Goal: Go to known website: Access a specific website the user already knows

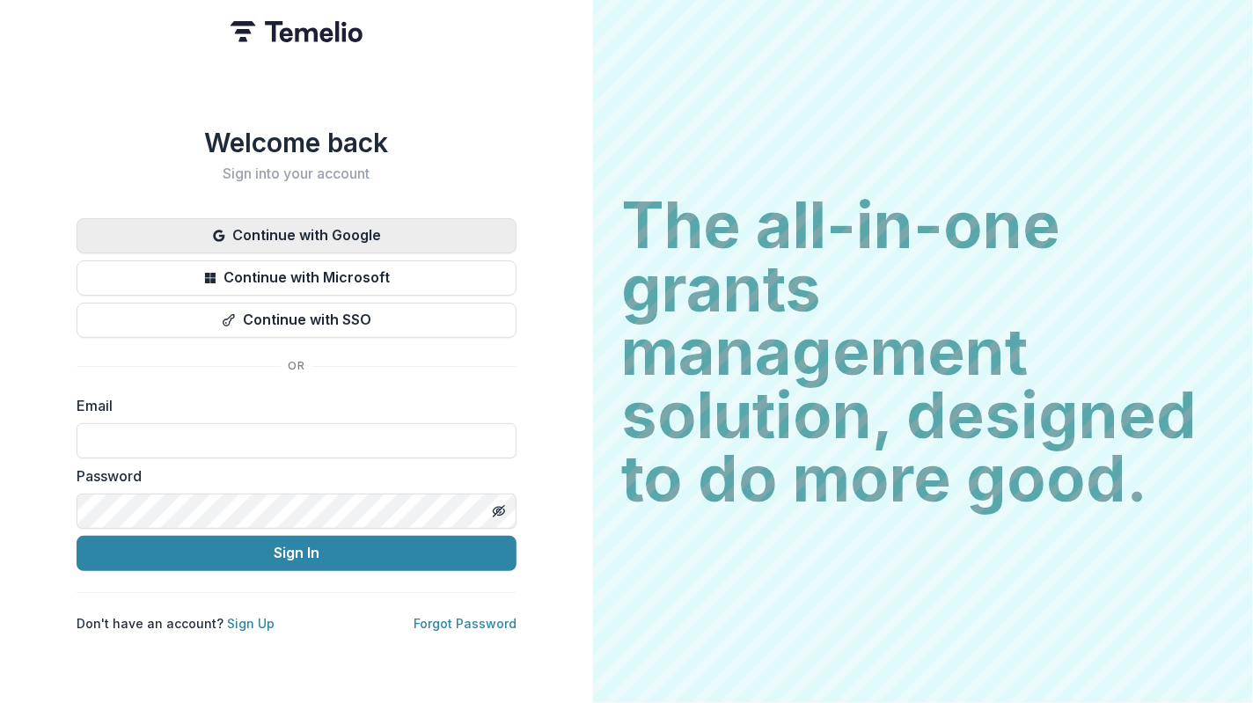
click at [357, 233] on button "Continue with Google" at bounding box center [297, 235] width 440 height 35
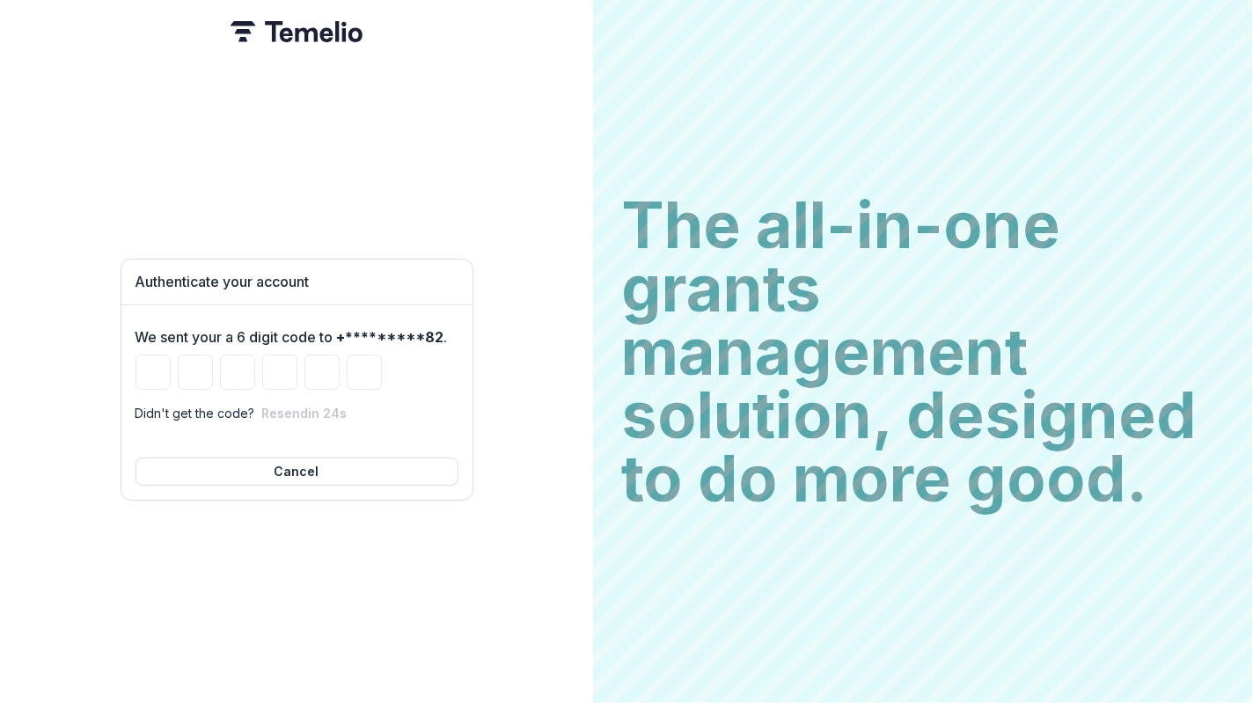
type input "*"
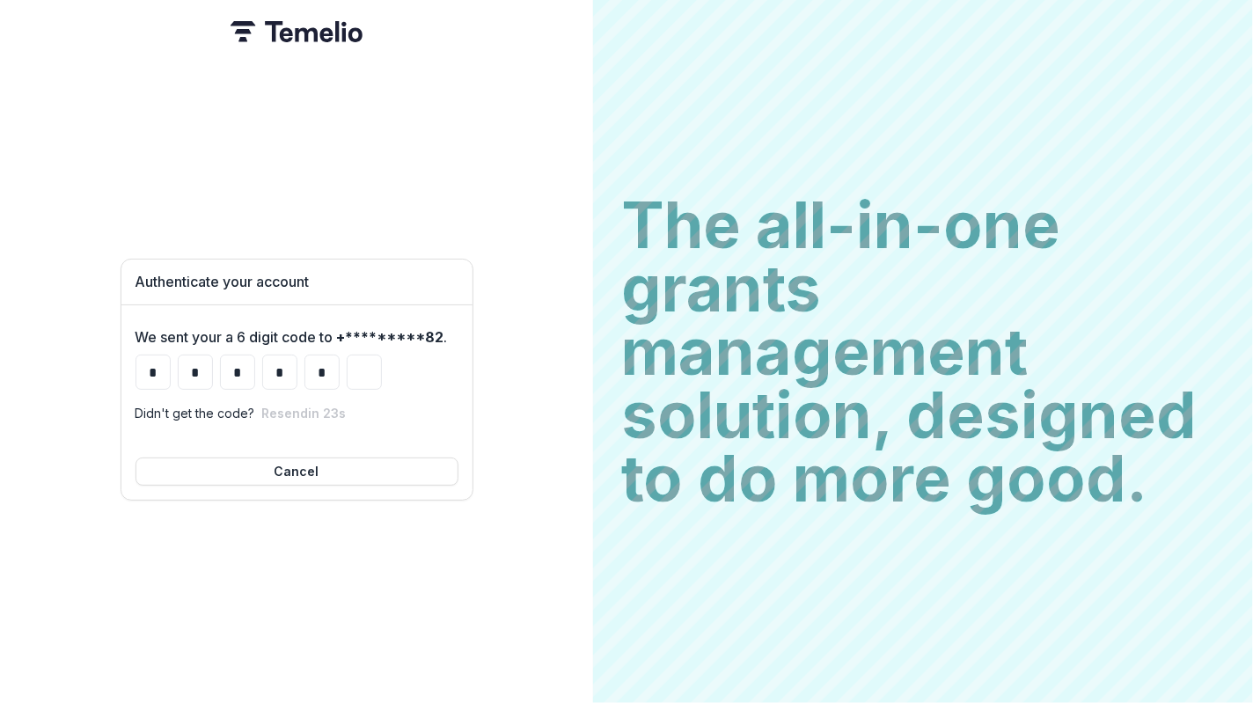
type input "*"
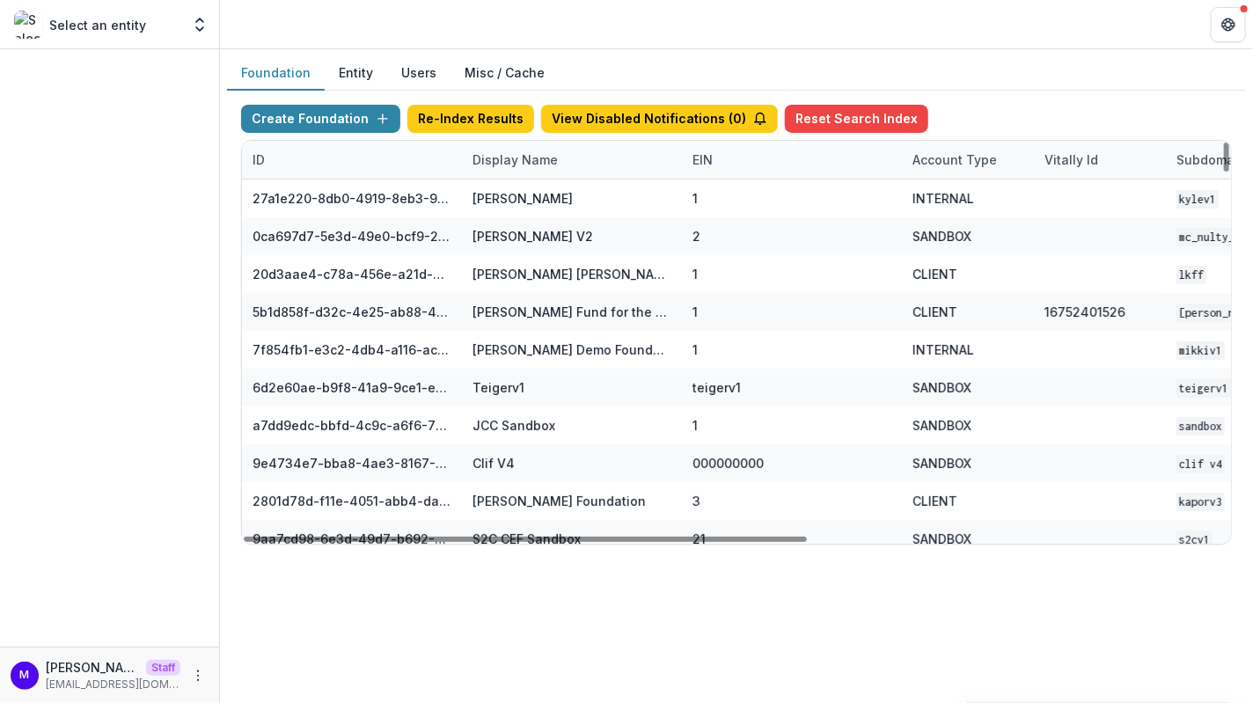
click at [496, 156] on div "Display Name" at bounding box center [515, 160] width 107 height 18
click at [504, 190] on input at bounding box center [570, 198] width 211 height 28
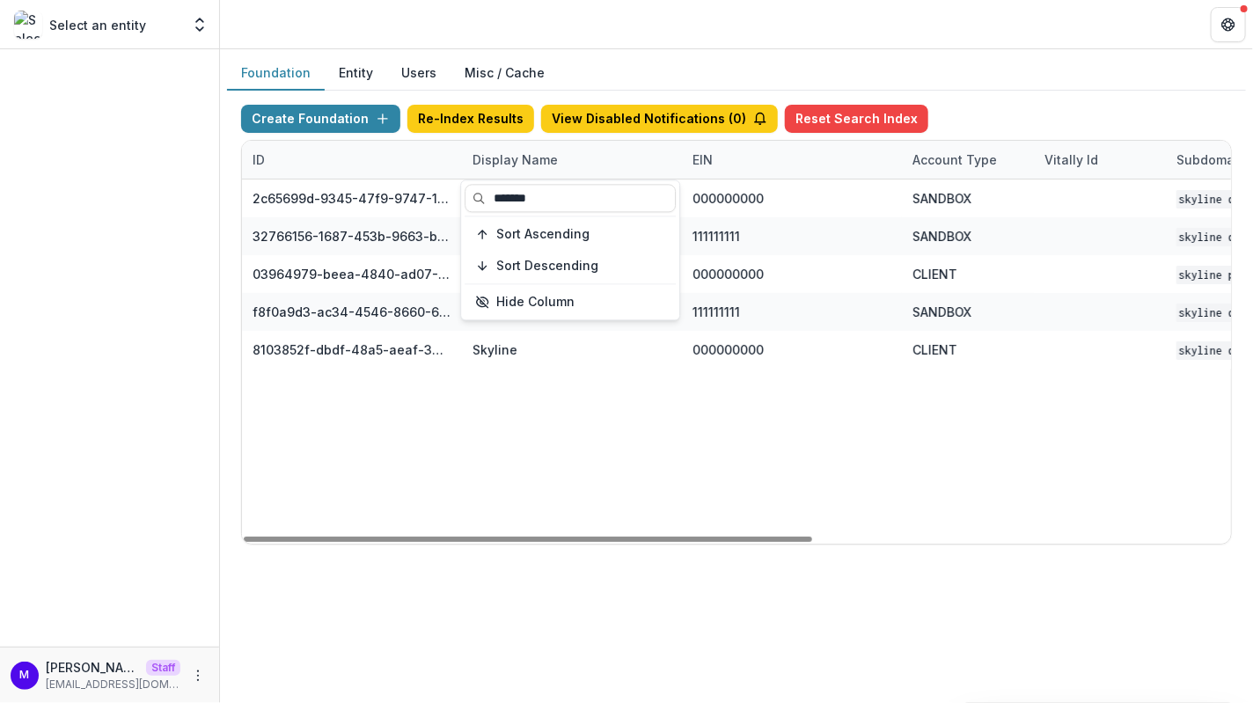
type input "*******"
click at [619, 47] on header at bounding box center [736, 24] width 1033 height 48
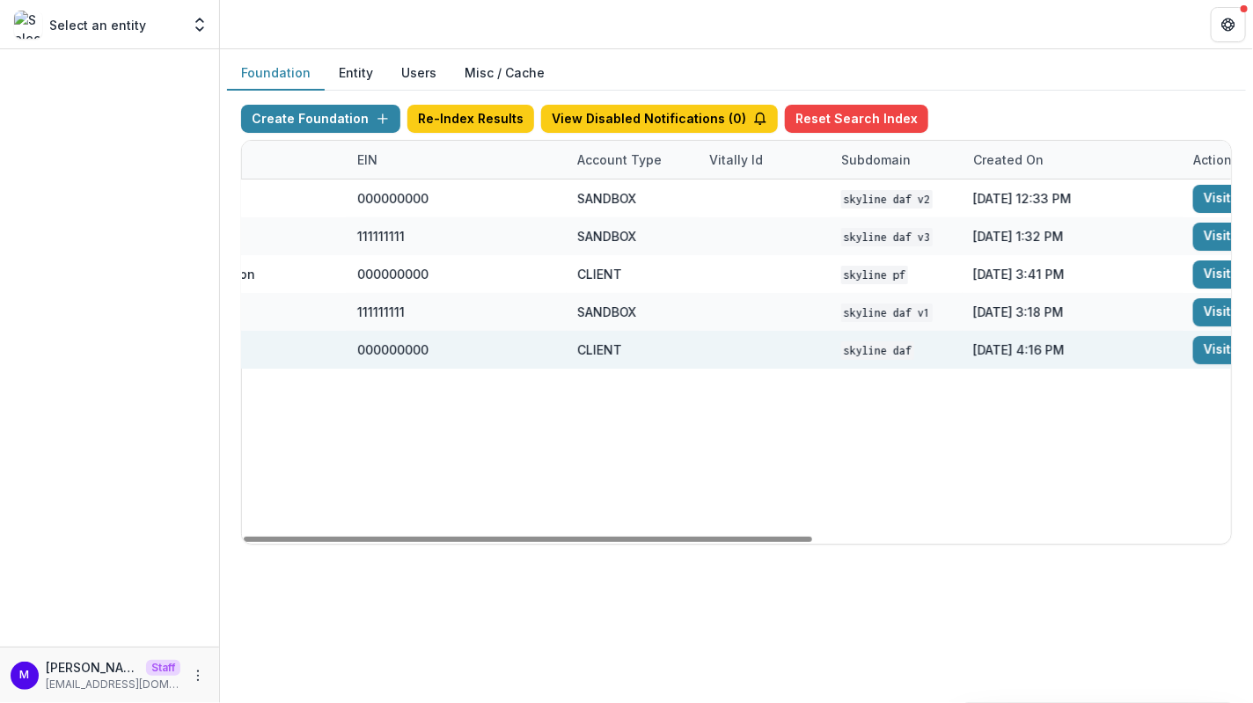
scroll to position [0, 504]
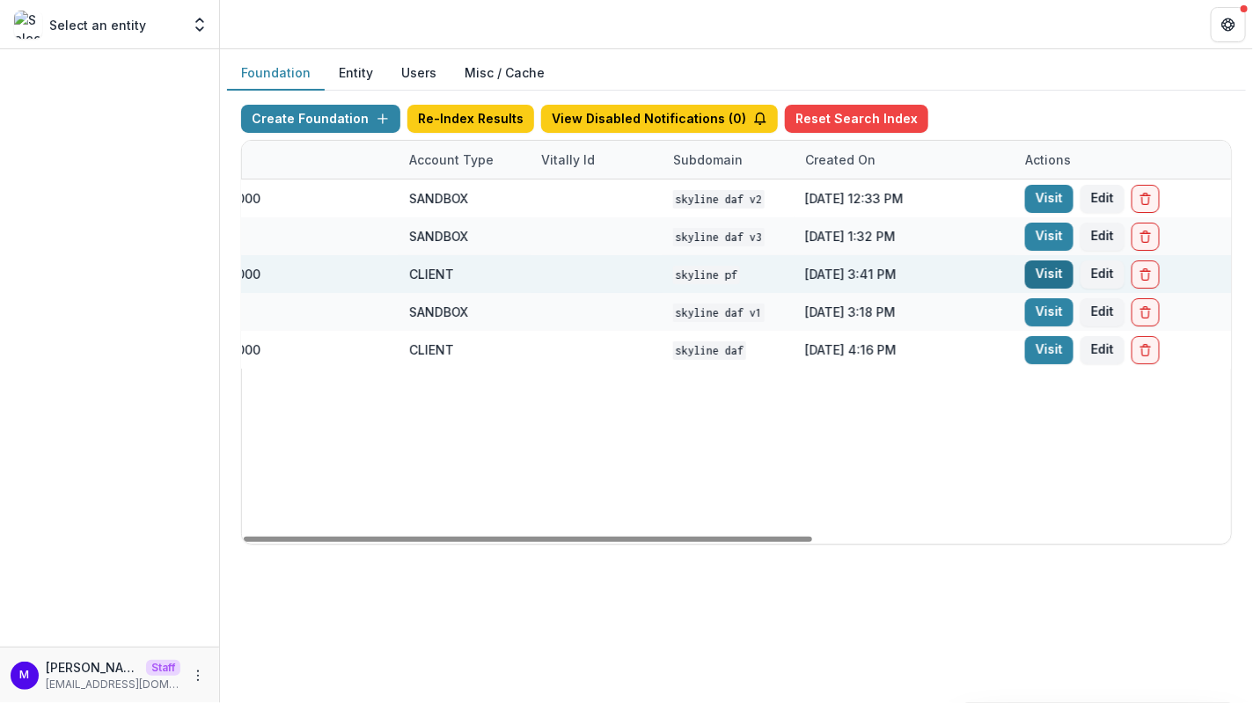
click at [1036, 268] on link "Visit" at bounding box center [1050, 275] width 48 height 28
